Goal: Task Accomplishment & Management: Complete application form

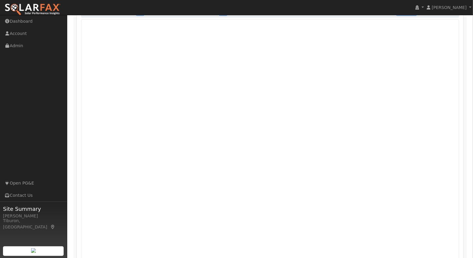
scroll to position [441, 0]
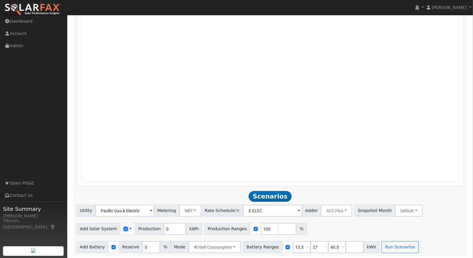
click at [124, 227] on input "checkbox" at bounding box center [126, 229] width 4 height 4
click at [124, 229] on input "checkbox" at bounding box center [126, 229] width 4 height 4
checkbox input "true"
drag, startPoint x: 261, startPoint y: 227, endPoint x: 247, endPoint y: 228, distance: 14.4
click at [247, 228] on div "Production Ranges 100 %" at bounding box center [255, 229] width 103 height 12
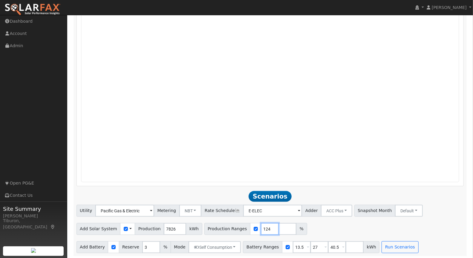
type input "124"
drag, startPoint x: 331, startPoint y: 245, endPoint x: 320, endPoint y: 247, distance: 11.9
click at [320, 247] on div "Battery Ranges 13.5 Overrides Reserve % Mode None None Self Consumption Peak Sa…" at bounding box center [311, 247] width 136 height 12
click at [372, 245] on button "Run Scenarios" at bounding box center [382, 247] width 37 height 12
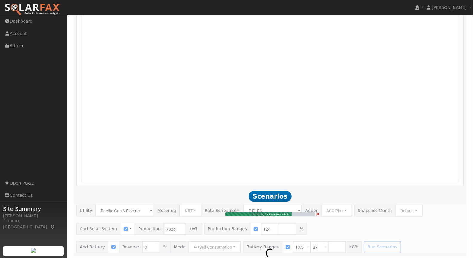
type input "6.5"
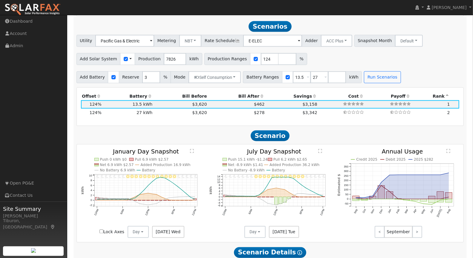
scroll to position [613, 0]
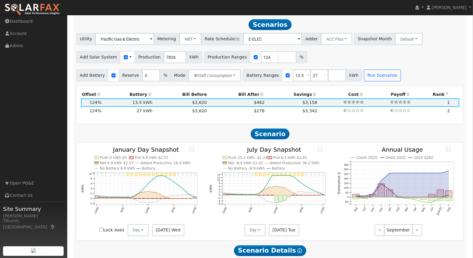
click at [103, 228] on input "Lock Axes" at bounding box center [101, 230] width 4 height 4
checkbox input "true"
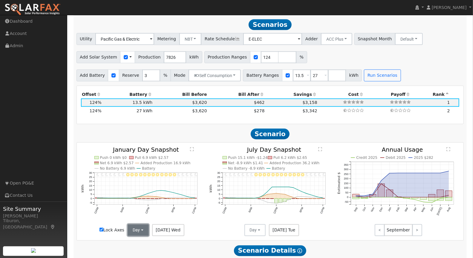
click at [144, 227] on button "Day" at bounding box center [137, 230] width 21 height 12
click at [148, 250] on link "Month Average" at bounding box center [148, 252] width 41 height 8
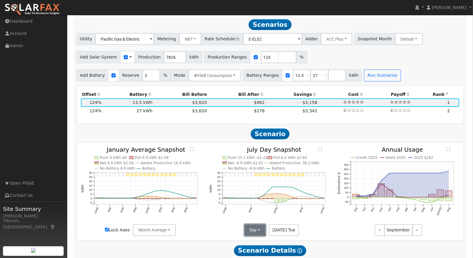
click at [256, 231] on button "Day" at bounding box center [254, 230] width 21 height 12
click at [263, 249] on link "Month Average" at bounding box center [265, 252] width 41 height 8
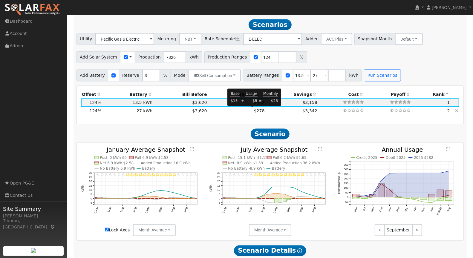
click at [254, 111] on span "$278" at bounding box center [259, 111] width 11 height 5
type input "$32,400"
type input "$16,513"
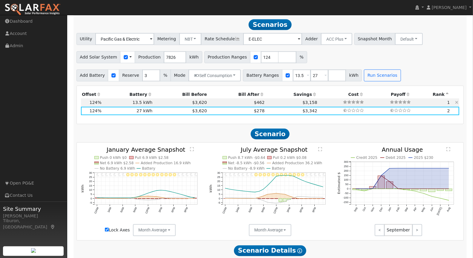
click at [142, 102] on td "13.5 kWh" at bounding box center [127, 103] width 51 height 8
type input "$16,200"
type input "$11,653"
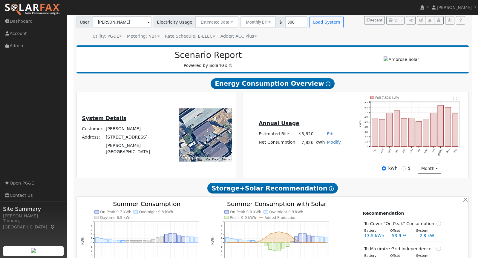
scroll to position [0, 0]
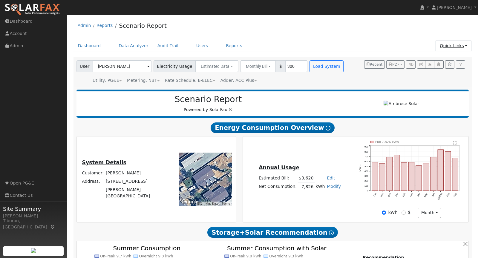
click at [454, 44] on link "Quick Links" at bounding box center [453, 45] width 36 height 11
click at [439, 58] on link "Quick Add" at bounding box center [441, 58] width 61 height 8
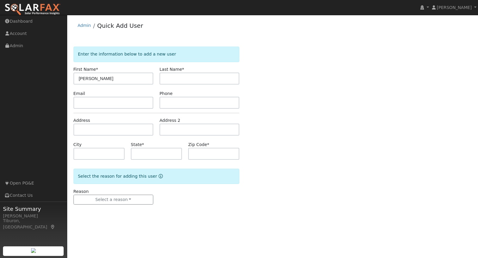
type input "Greg"
type input "Vorster"
click at [84, 132] on input "text" at bounding box center [113, 130] width 80 height 12
paste input "El Dorado Hills, CA"
type input "El Dorado Hills, CA"
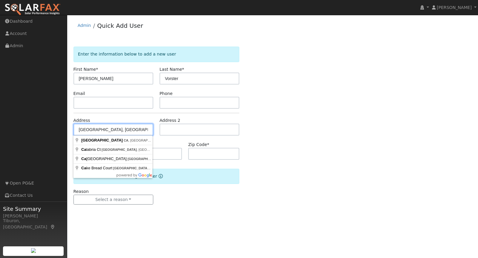
drag, startPoint x: 125, startPoint y: 127, endPoint x: 57, endPoint y: 119, distance: 68.3
click at [57, 119] on div "installed Gavin Steiner Gavin Steiner Profile My Company Help Center Terms Of S…" at bounding box center [239, 136] width 478 height 243
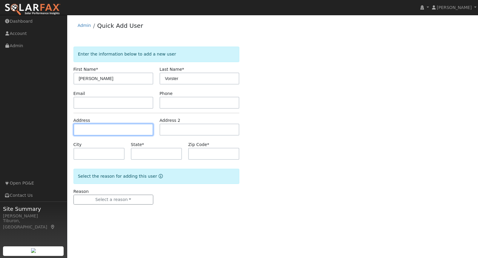
click at [91, 129] on input "text" at bounding box center [113, 130] width 80 height 12
paste input "3887 Meadow Wood Dr, El Dorado Hills, CA 95762"
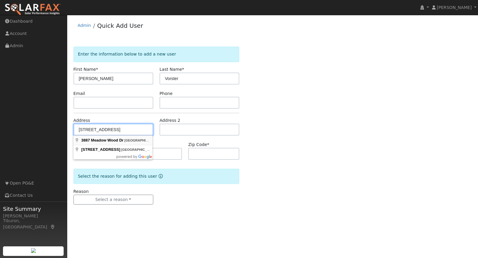
type input "3887 Meadow Wood Drive"
type input "El Dorado Hills"
type input "CA"
type input "95762"
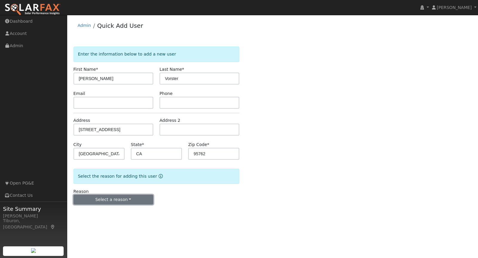
click at [119, 200] on button "Select a reason" at bounding box center [113, 200] width 80 height 10
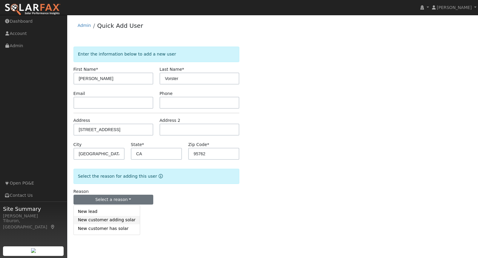
click at [115, 221] on link "New customer adding solar" at bounding box center [107, 220] width 66 height 8
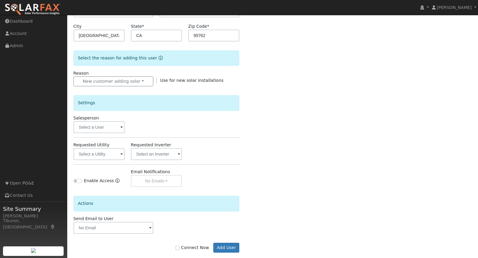
scroll to position [120, 0]
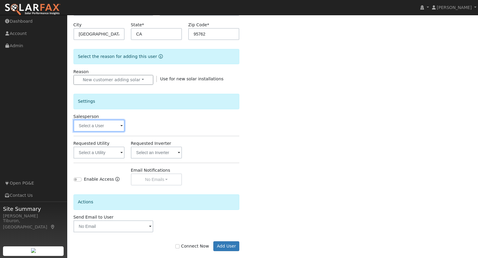
click at [99, 124] on input "text" at bounding box center [98, 126] width 51 height 12
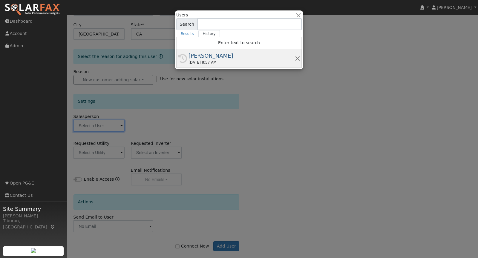
click at [209, 58] on div "[PERSON_NAME]" at bounding box center [241, 56] width 106 height 8
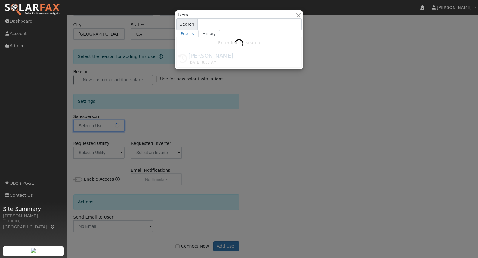
type input "[PERSON_NAME]"
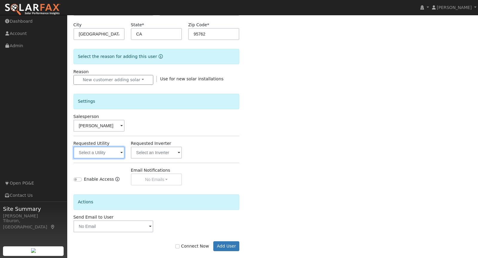
click at [115, 153] on input "text" at bounding box center [98, 153] width 51 height 12
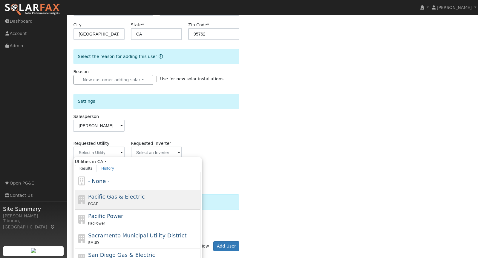
click at [120, 199] on div "Pacific Gas & Electric PG&E" at bounding box center [143, 200] width 111 height 14
type input "Pacific Gas & Electric"
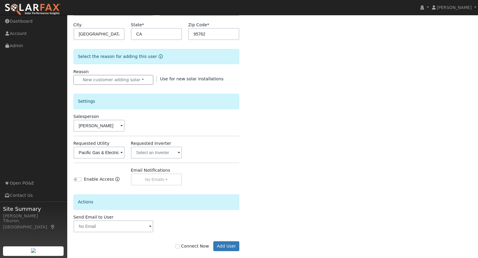
click at [285, 175] on div "Enter the information below to add a new user First Name * Greg Last Name * Vor…" at bounding box center [272, 95] width 398 height 336
click at [226, 245] on button "Add User" at bounding box center [226, 246] width 26 height 10
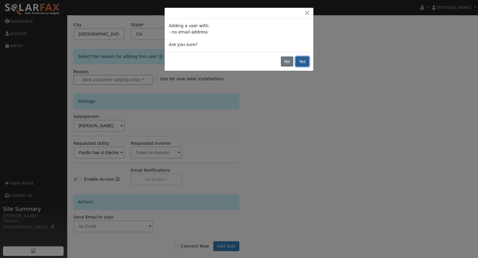
click at [302, 61] on button "Yes" at bounding box center [302, 61] width 14 height 10
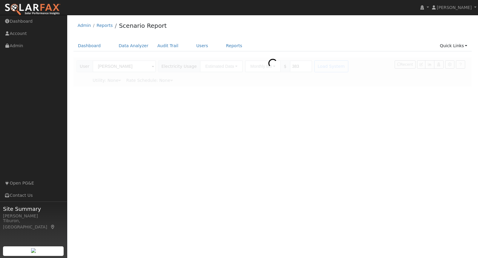
type input "Pacific Gas & Electric"
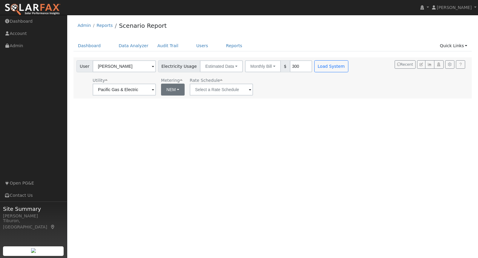
type input "300"
click at [162, 88] on button "NEM" at bounding box center [173, 90] width 24 height 12
click at [167, 109] on link "NBT" at bounding box center [174, 111] width 41 height 8
type input "E-ELEC"
click at [314, 69] on button "Load System" at bounding box center [331, 66] width 34 height 12
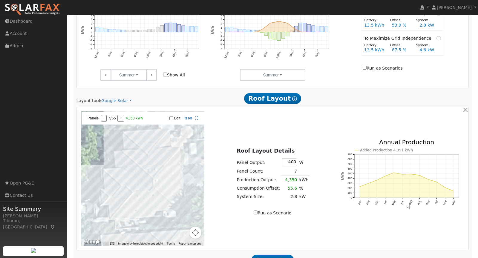
scroll to position [319, 0]
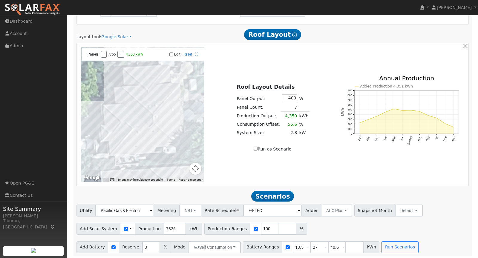
click at [412, 160] on div "← Move left → Move right ↑ Move up ↓ Move down + Zoom in - Zoom out Home Jump l…" at bounding box center [273, 114] width 390 height 134
click at [117, 36] on link "Google Solar" at bounding box center [116, 37] width 30 height 6
click at [116, 62] on link "Aurora" at bounding box center [121, 63] width 41 height 8
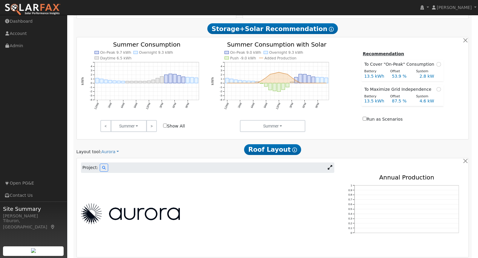
scroll to position [204, 0]
click at [328, 165] on icon at bounding box center [330, 167] width 4 height 4
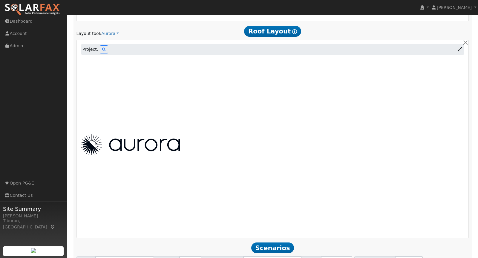
scroll to position [319, 0]
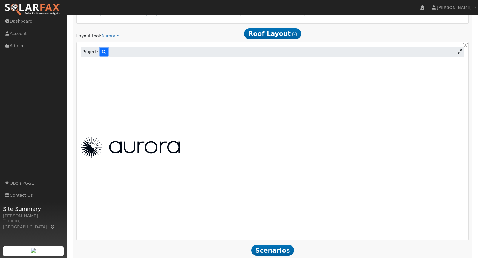
click at [103, 50] on icon at bounding box center [104, 52] width 4 height 4
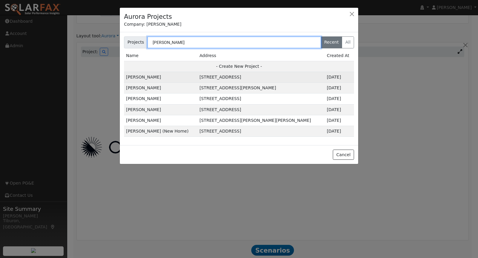
type input "[PERSON_NAME]"
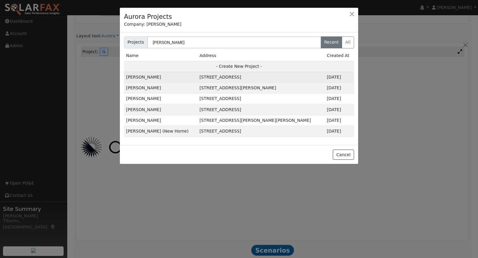
click at [242, 77] on td "[STREET_ADDRESS]" at bounding box center [260, 77] width 127 height 11
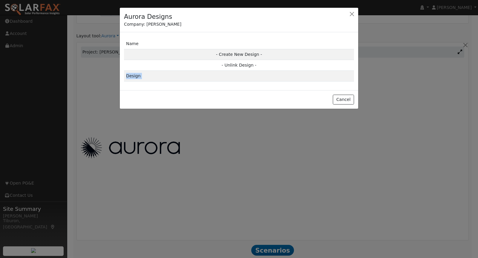
drag, startPoint x: 159, startPoint y: 72, endPoint x: 114, endPoint y: 70, distance: 44.9
click at [114, 70] on div "Aurora Designs Company: [PERSON_NAME] Solar Name - Create New Design - - Unlink…" at bounding box center [239, 129] width 478 height 258
click at [154, 76] on td "Design" at bounding box center [239, 76] width 230 height 11
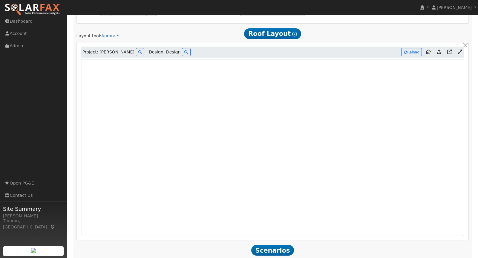
type input "0"
